Goal: Find specific fact: Find specific fact

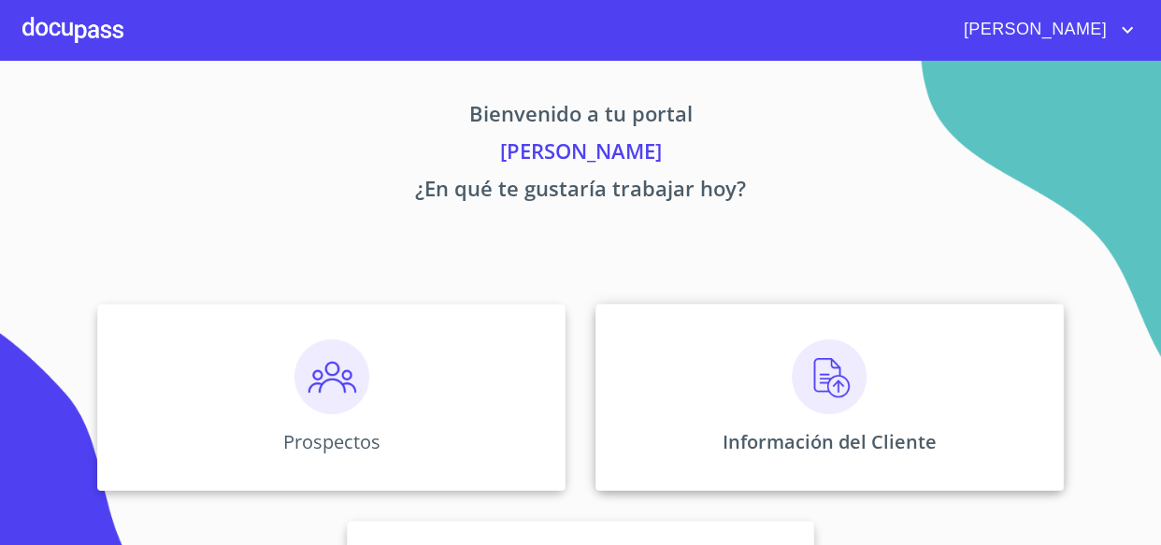
click at [817, 368] on img at bounding box center [828, 376] width 75 height 75
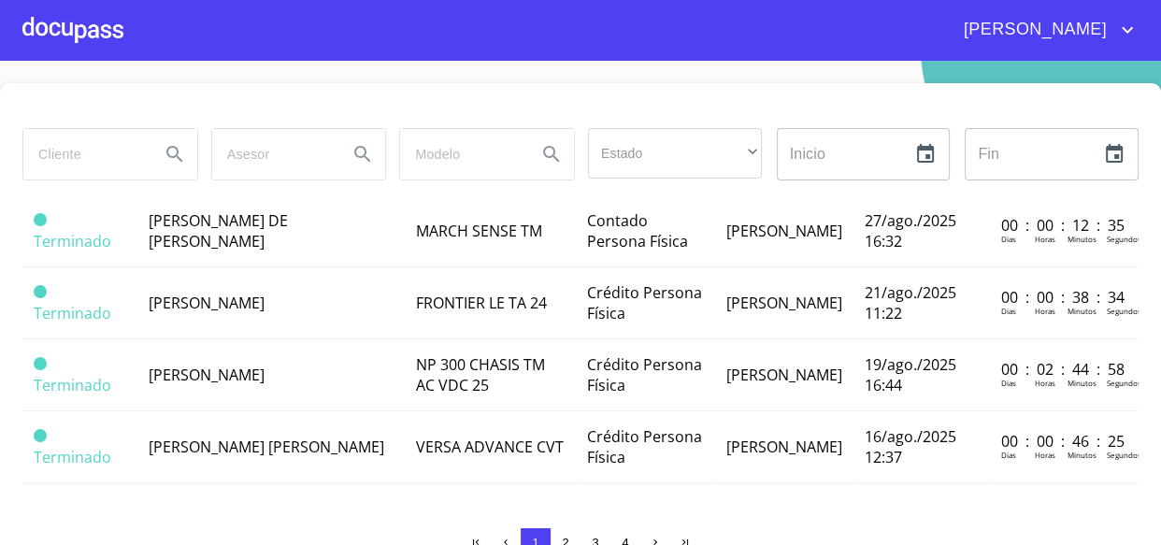
scroll to position [42, 0]
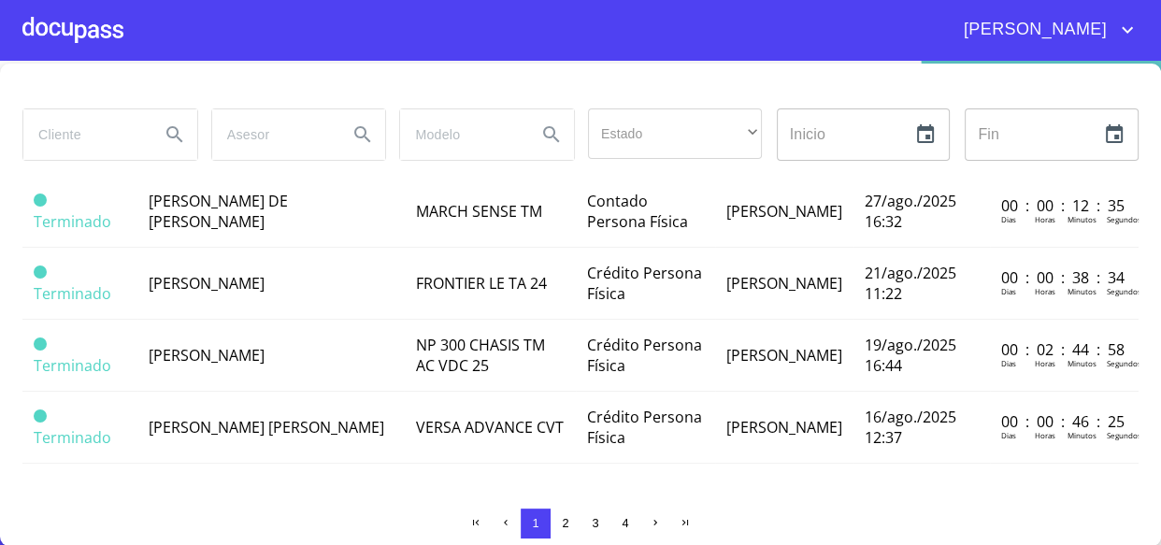
click at [558, 524] on span "2" at bounding box center [565, 523] width 15 height 15
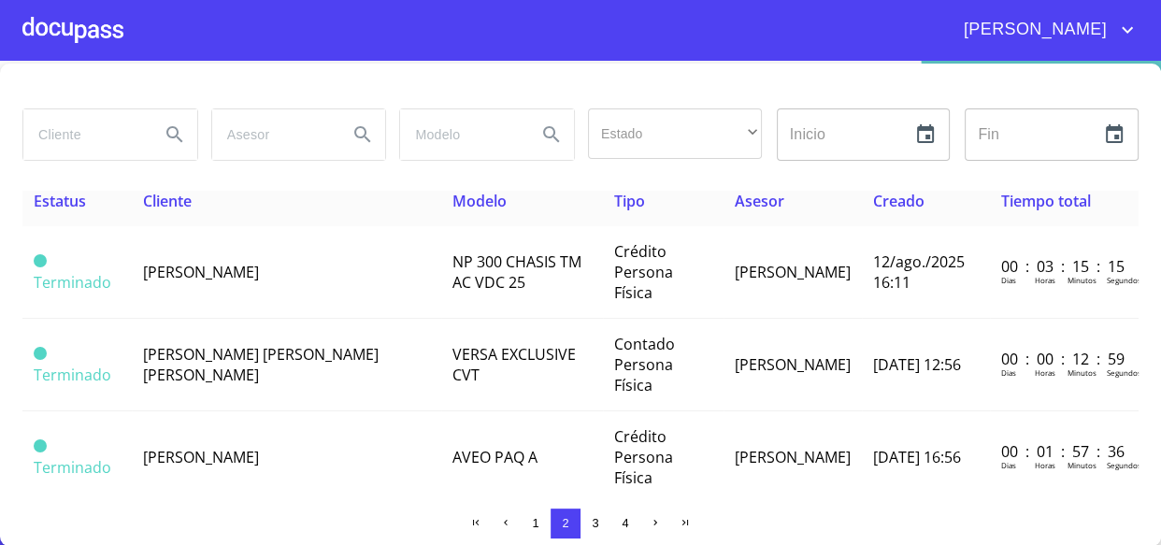
scroll to position [0, 0]
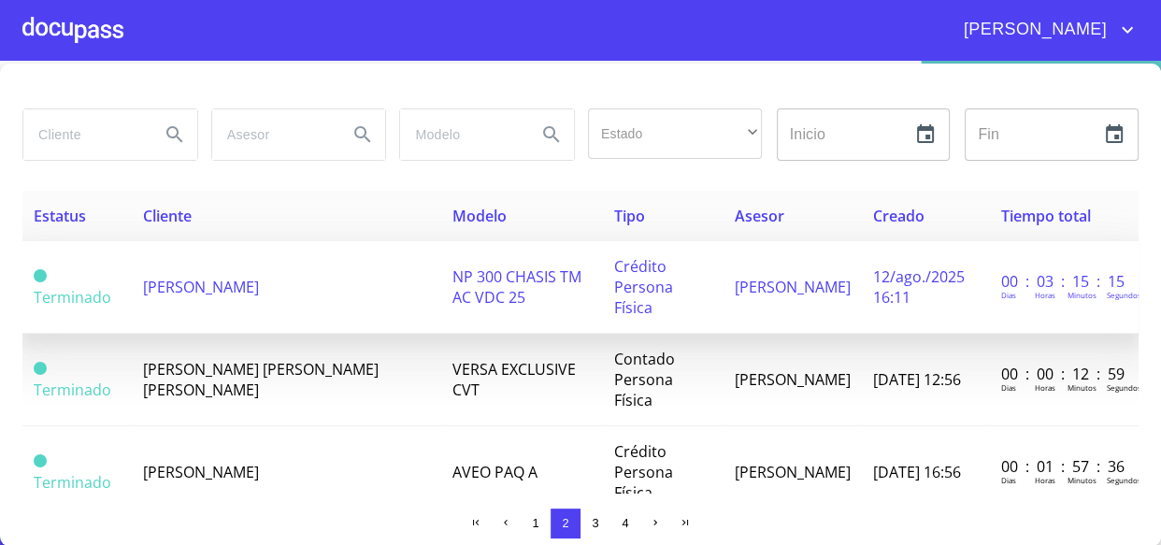
click at [207, 277] on span "[PERSON_NAME]" at bounding box center [201, 287] width 116 height 21
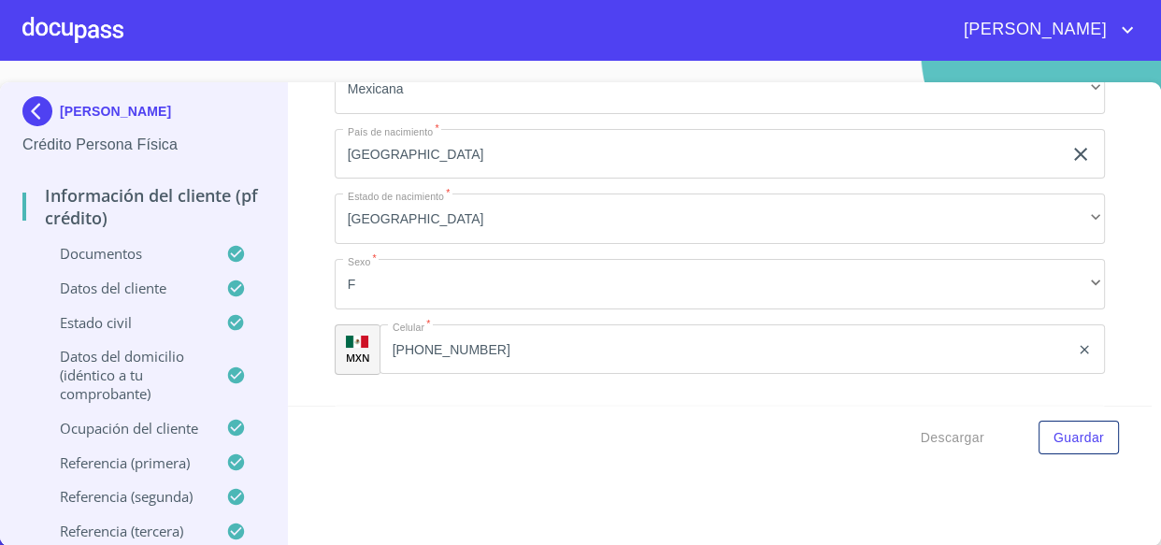
scroll to position [6439, 0]
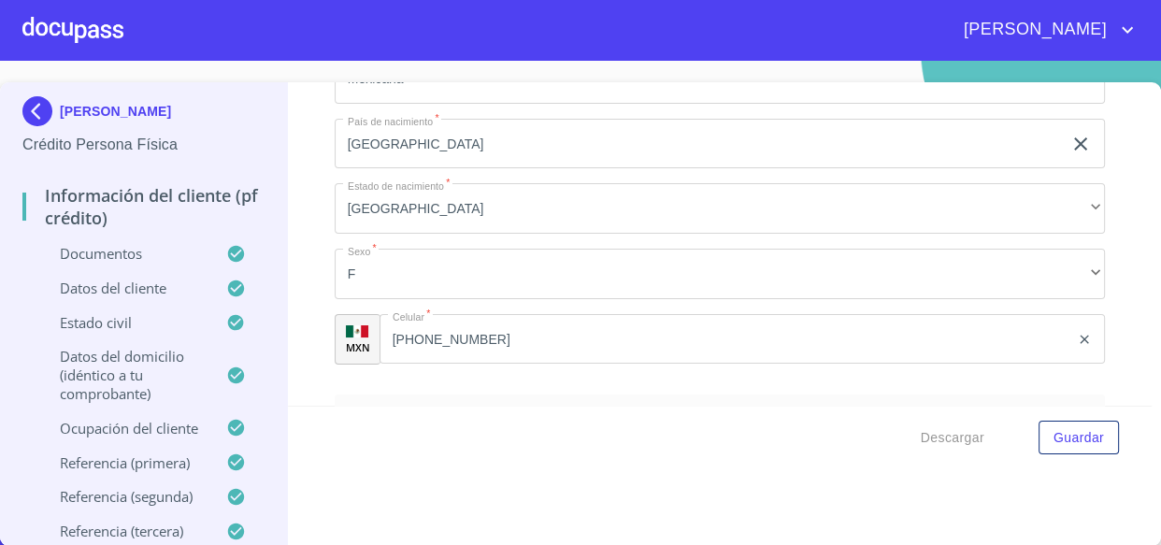
click at [40, 25] on div at bounding box center [72, 30] width 101 height 60
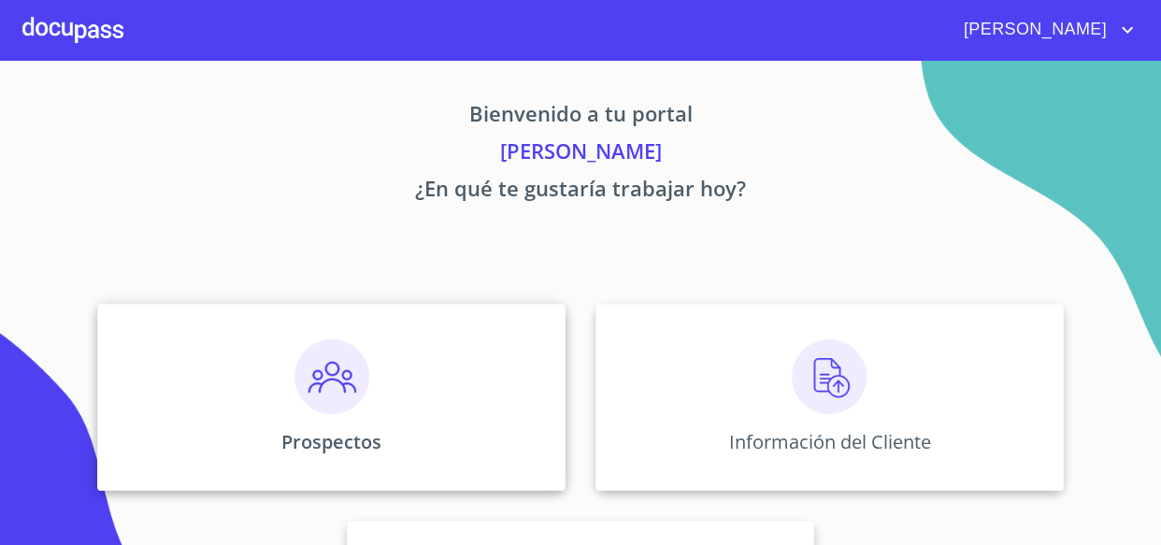
click at [299, 366] on img at bounding box center [331, 376] width 75 height 75
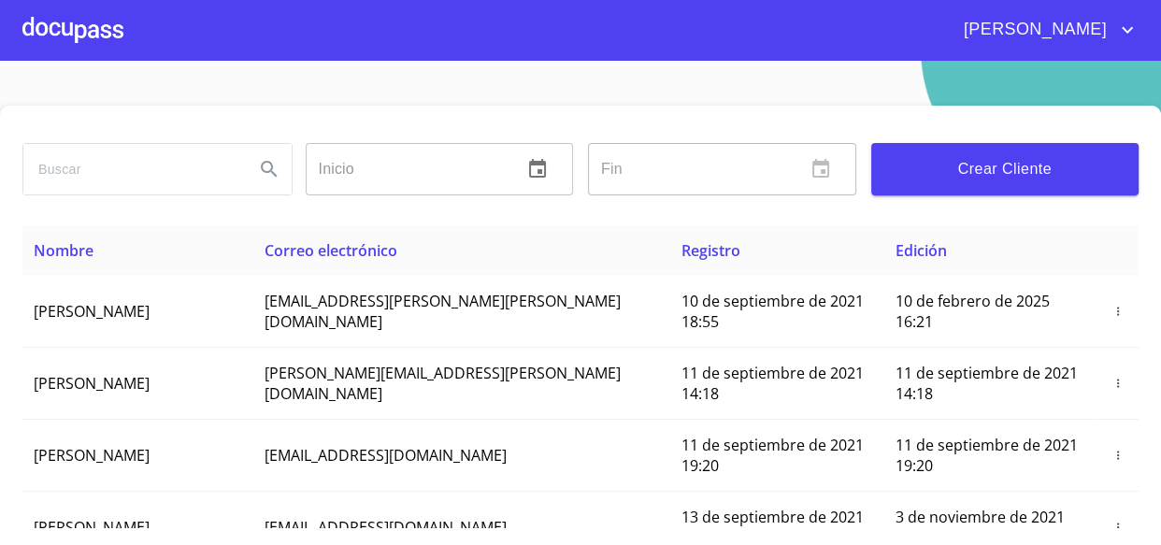
click at [134, 165] on input "search" at bounding box center [131, 169] width 216 height 50
type input "[PERSON_NAME]"
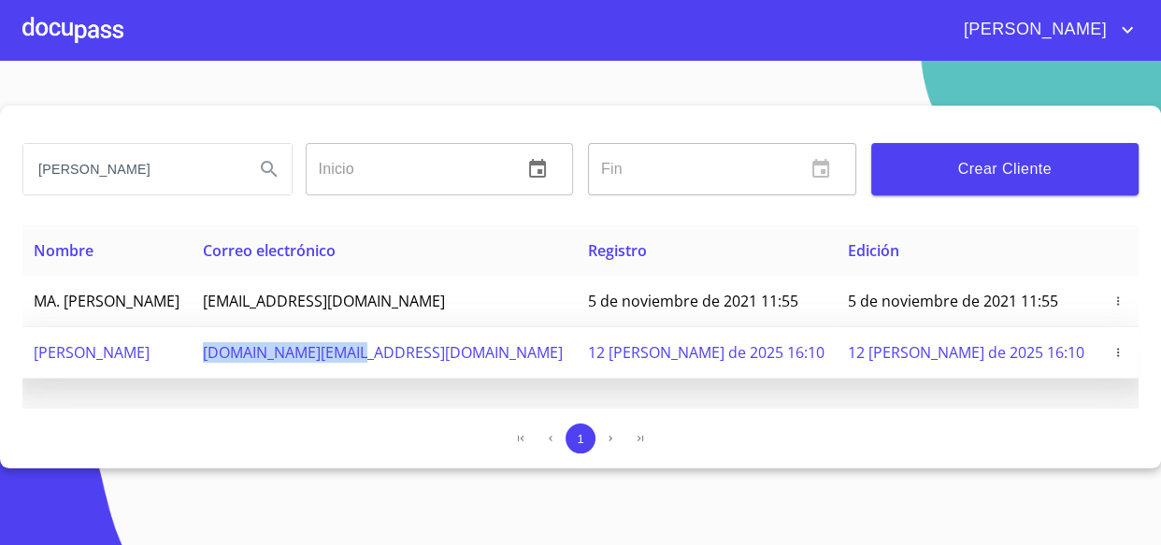
drag, startPoint x: 324, startPoint y: 355, endPoint x: 475, endPoint y: 359, distance: 150.5
click at [475, 359] on td "[DOMAIN_NAME][EMAIL_ADDRESS][DOMAIN_NAME]" at bounding box center [384, 352] width 384 height 51
copy span "[DOMAIN_NAME][EMAIL_ADDRESS][DOMAIN_NAME]"
